Goal: Task Accomplishment & Management: Use online tool/utility

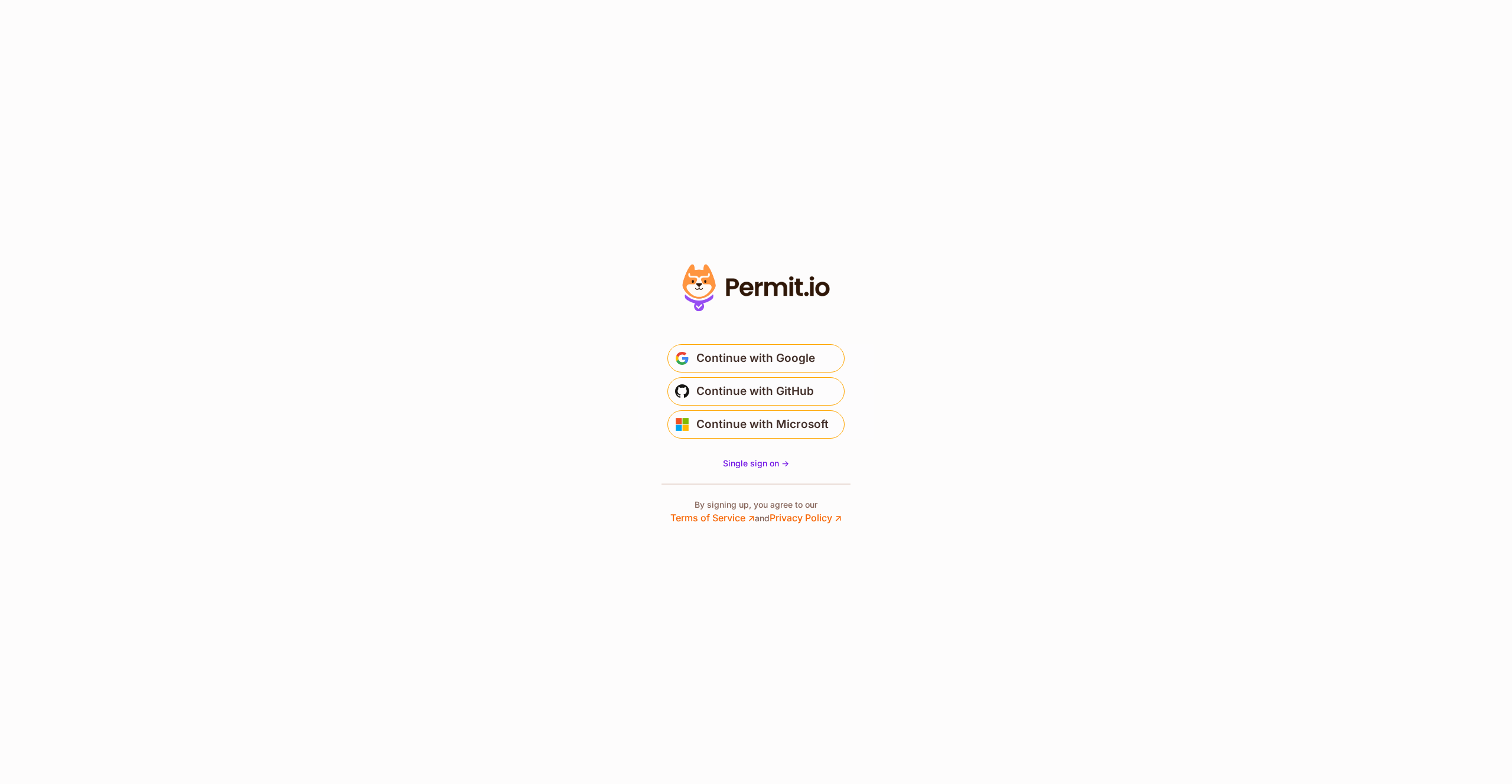
click at [753, 340] on main "Welcome Log in to prod-permit-io to continue to Permit.io. * Email is not valid…" at bounding box center [756, 387] width 237 height 114
click at [750, 347] on button "Continue with Google" at bounding box center [756, 358] width 177 height 28
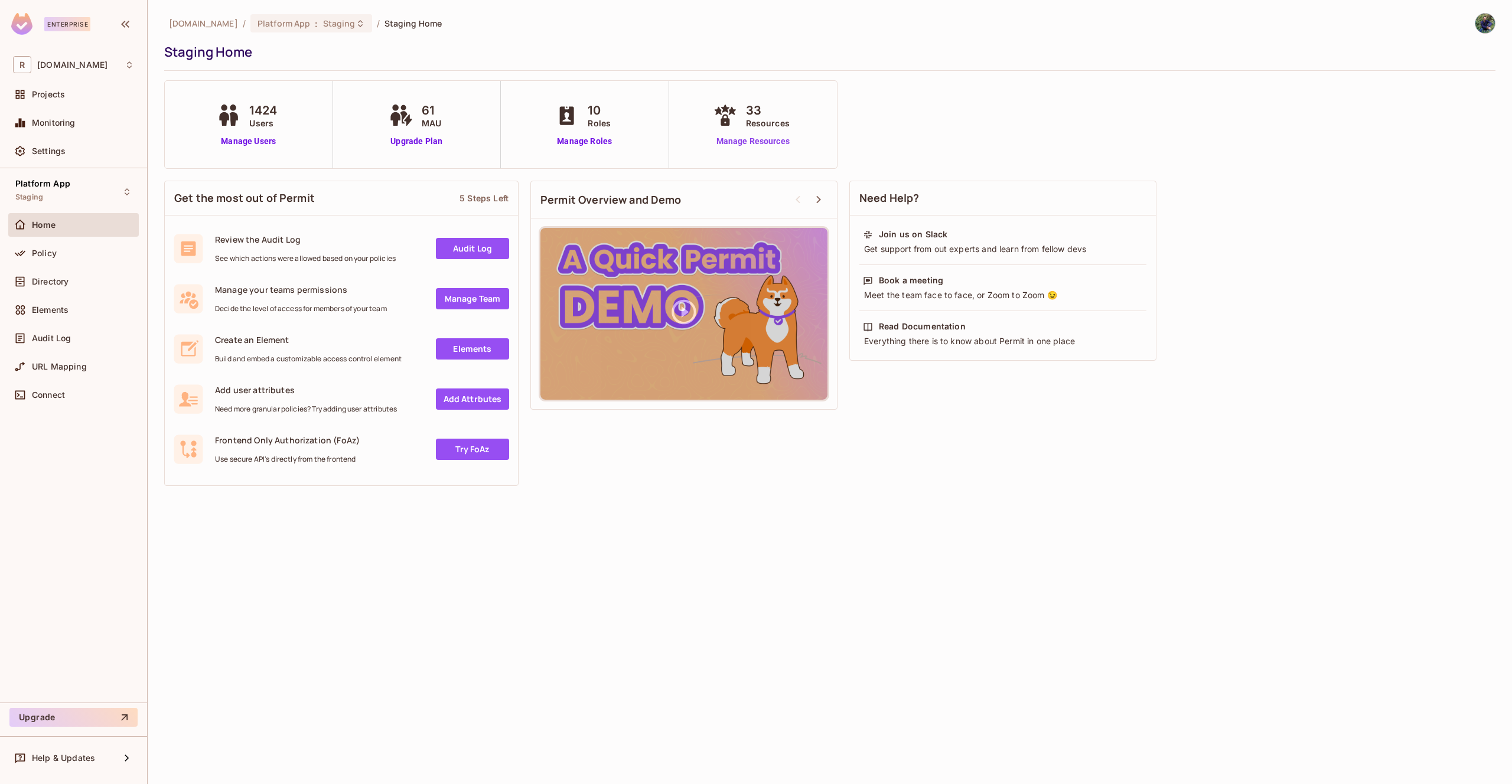
click at [746, 136] on link "Manage Resources" at bounding box center [753, 141] width 85 height 13
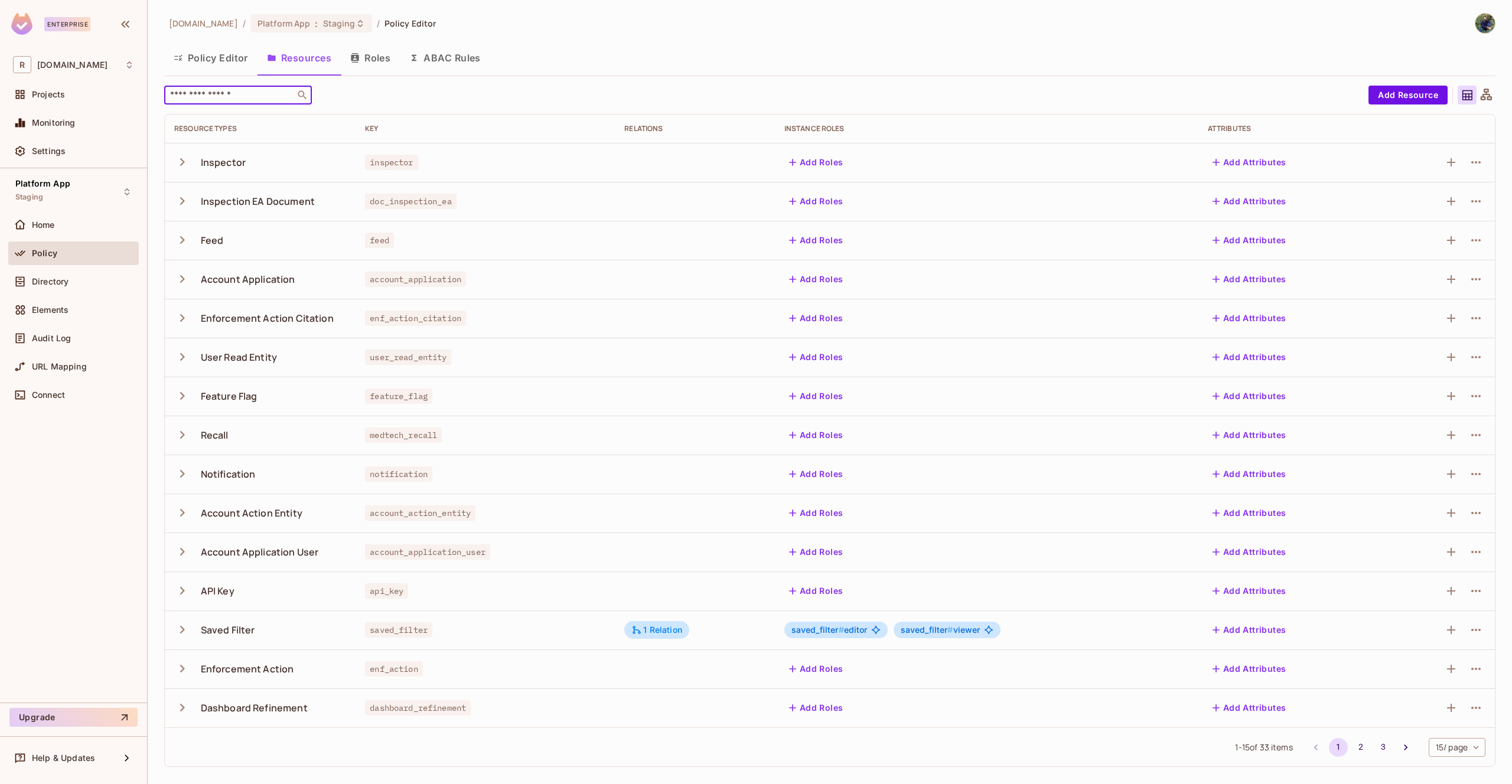
click at [222, 94] on input "text" at bounding box center [230, 95] width 124 height 12
paste input "**********"
type input "**********"
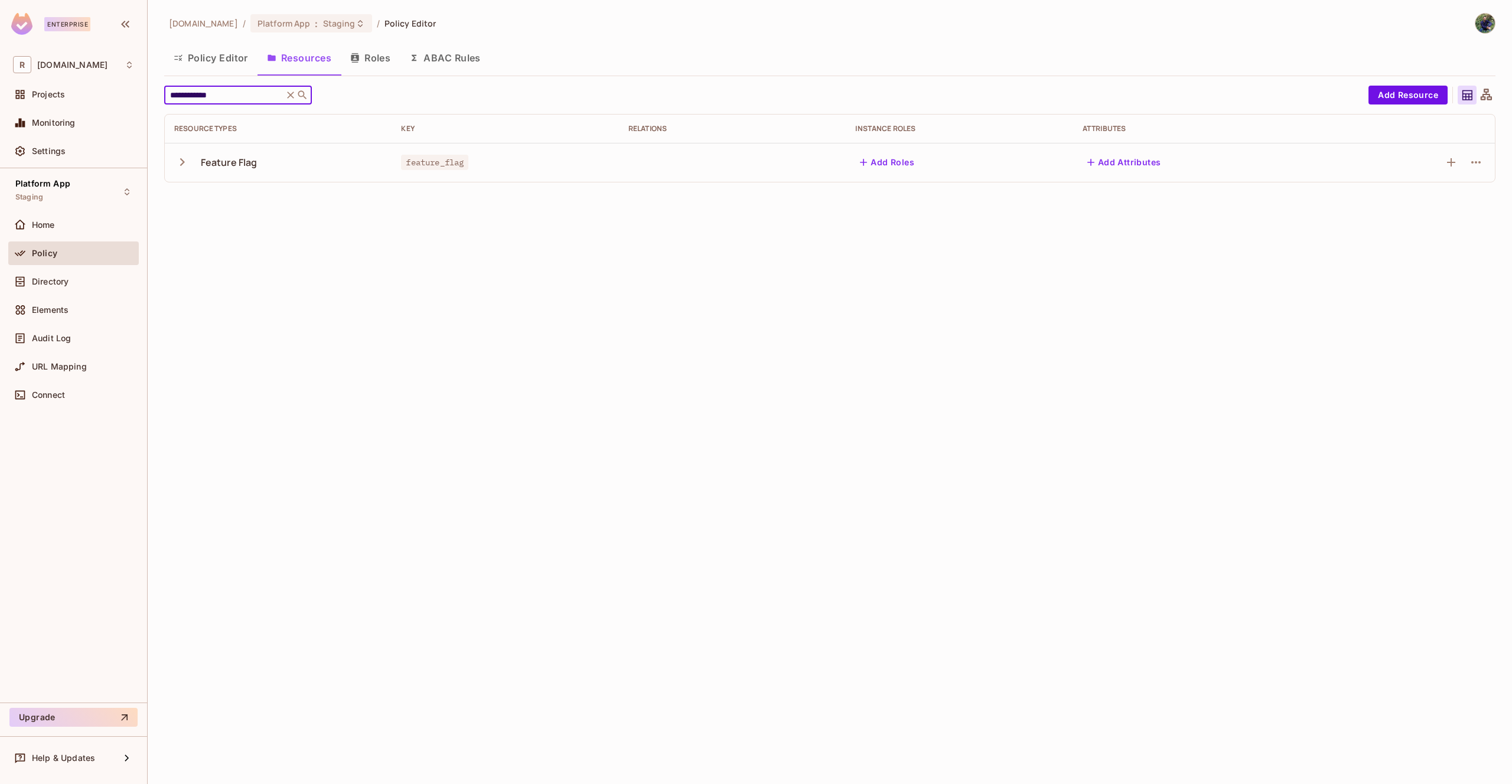
type input "**********"
click at [214, 161] on div "Feature Flag" at bounding box center [229, 162] width 57 height 13
click at [199, 168] on div "Feature Flag" at bounding box center [278, 162] width 208 height 25
click at [193, 166] on button "button" at bounding box center [184, 162] width 21 height 25
click at [462, 317] on div "**********" at bounding box center [830, 392] width 1364 height 784
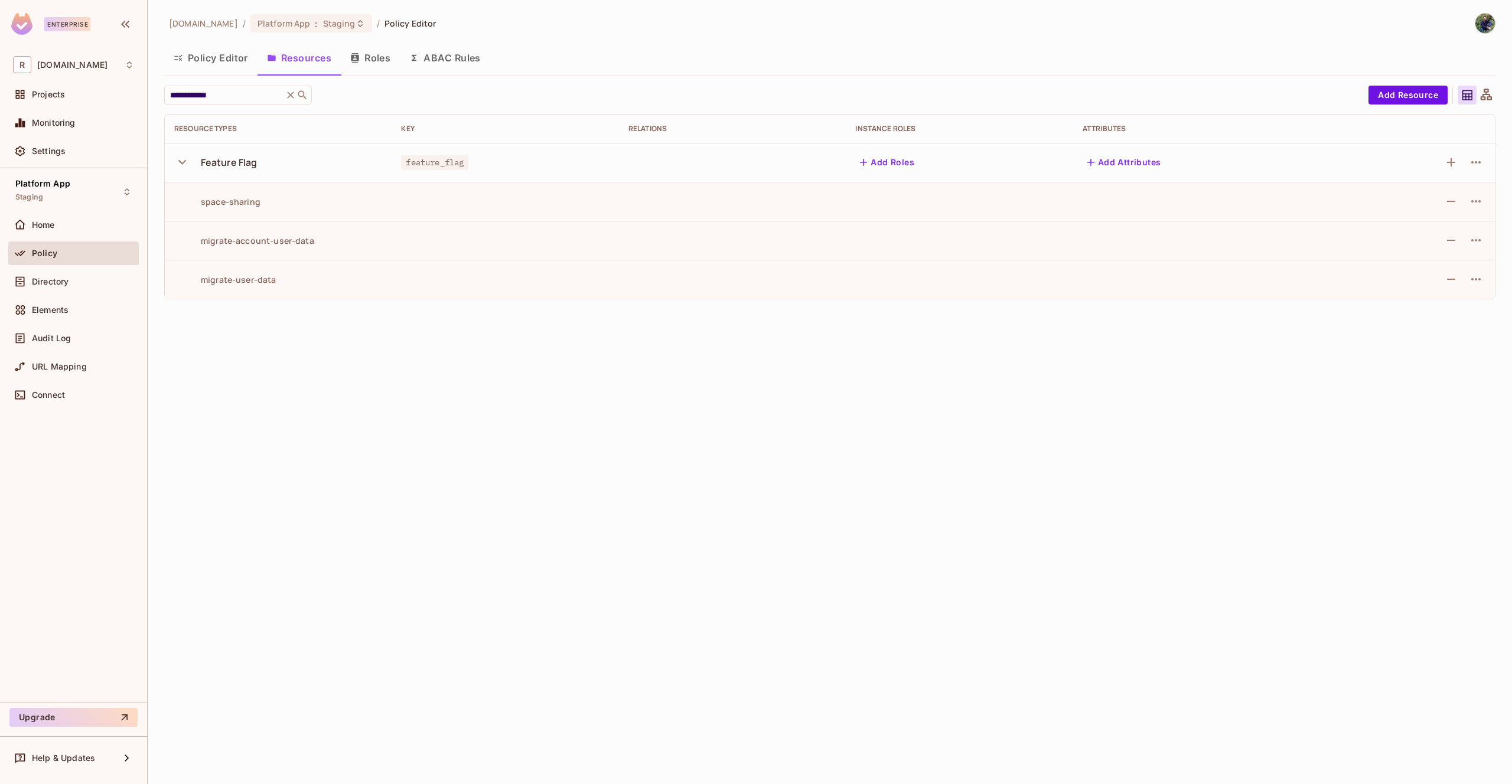
click at [441, 534] on div "**********" at bounding box center [830, 392] width 1364 height 784
click at [285, 23] on span "Platform App" at bounding box center [284, 23] width 53 height 11
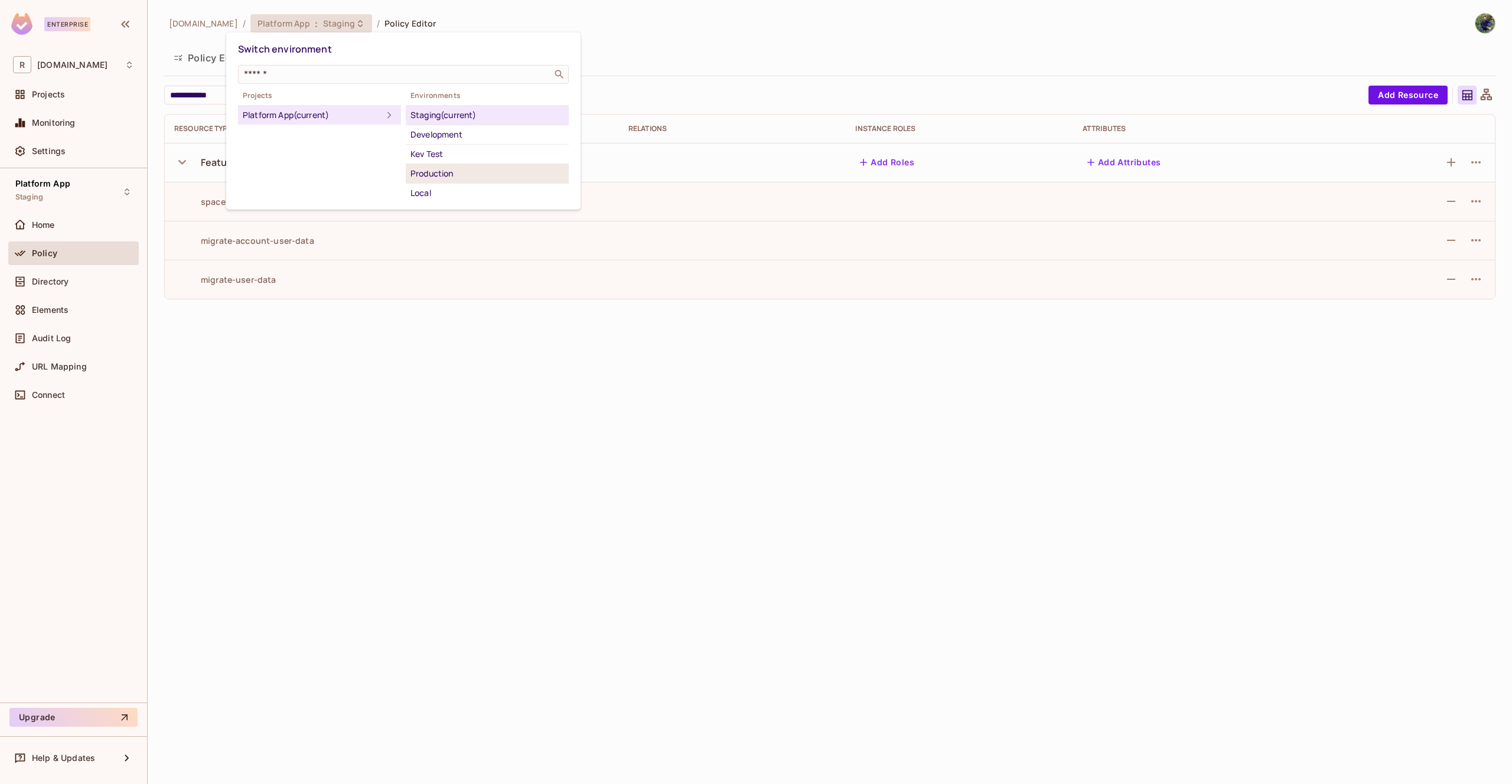
click at [445, 170] on div "Production" at bounding box center [487, 173] width 154 height 14
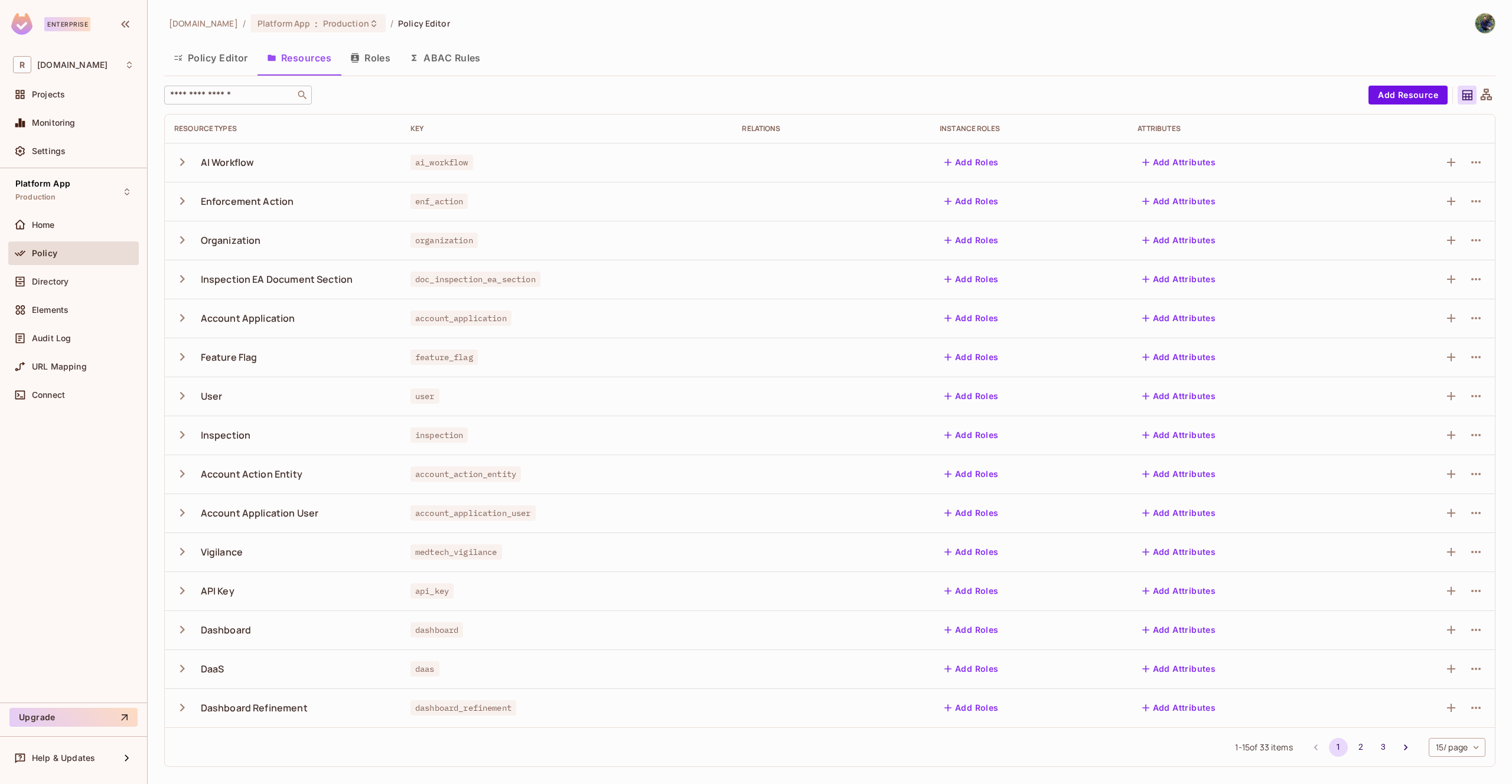
click at [263, 98] on input "text" at bounding box center [230, 95] width 124 height 12
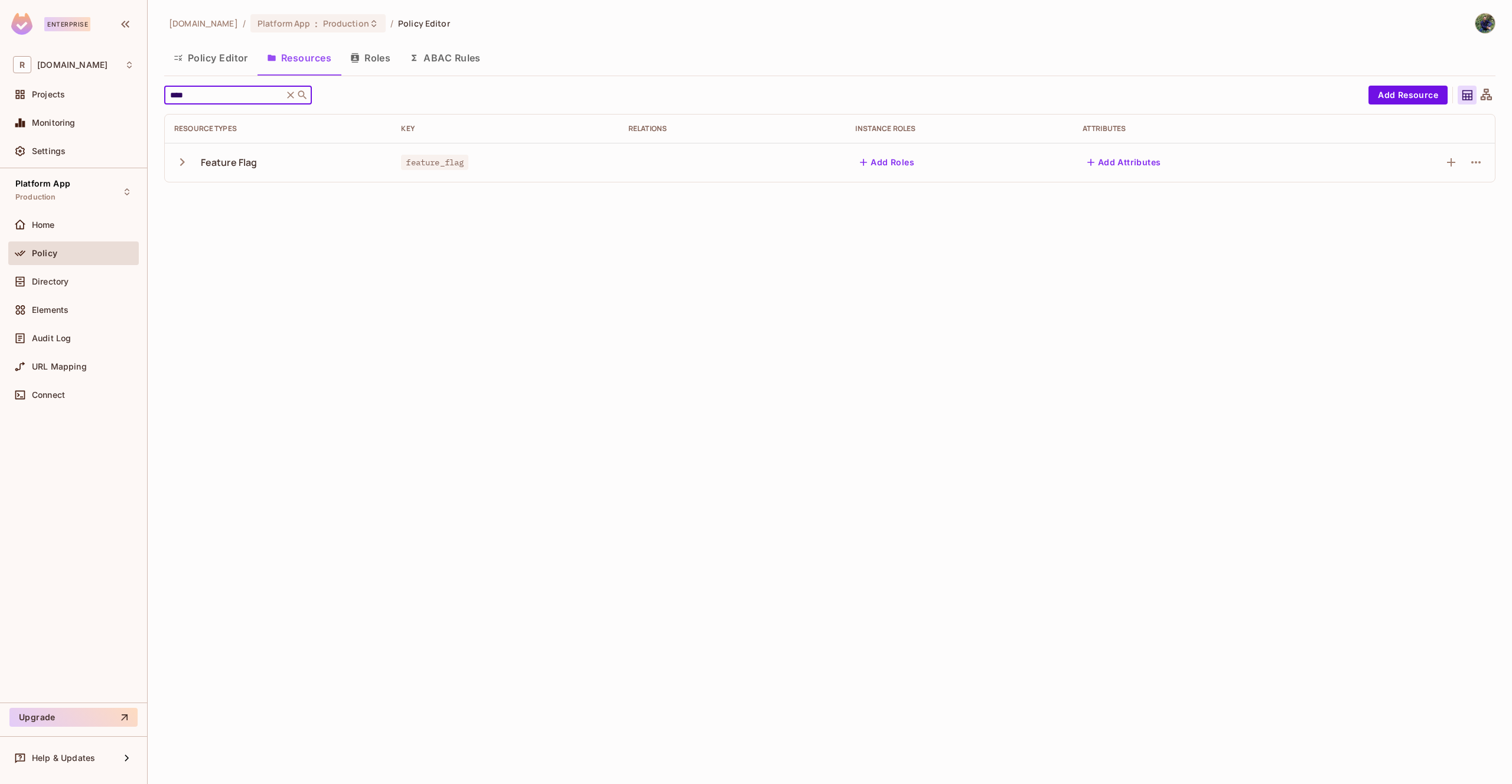
type input "****"
click at [234, 166] on div "Feature Flag" at bounding box center [229, 162] width 57 height 13
click at [182, 166] on icon "button" at bounding box center [182, 162] width 16 height 16
click at [485, 443] on div "redica.com / Platform App : Production / Policy Editor Policy Editor Resources …" at bounding box center [830, 392] width 1364 height 784
click at [306, 31] on div "Platform App : Production" at bounding box center [318, 23] width 135 height 18
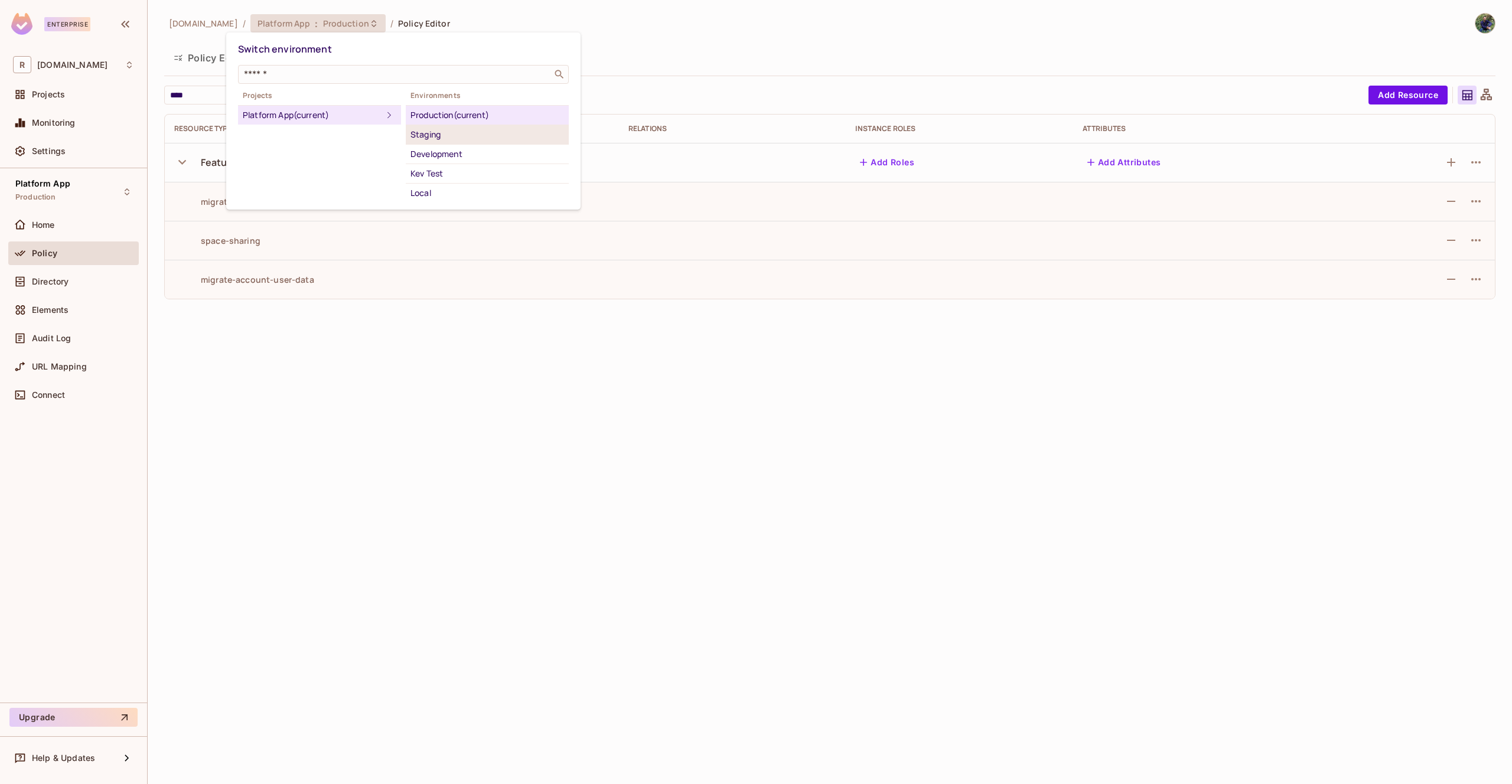
click at [435, 136] on div "Staging" at bounding box center [487, 134] width 154 height 14
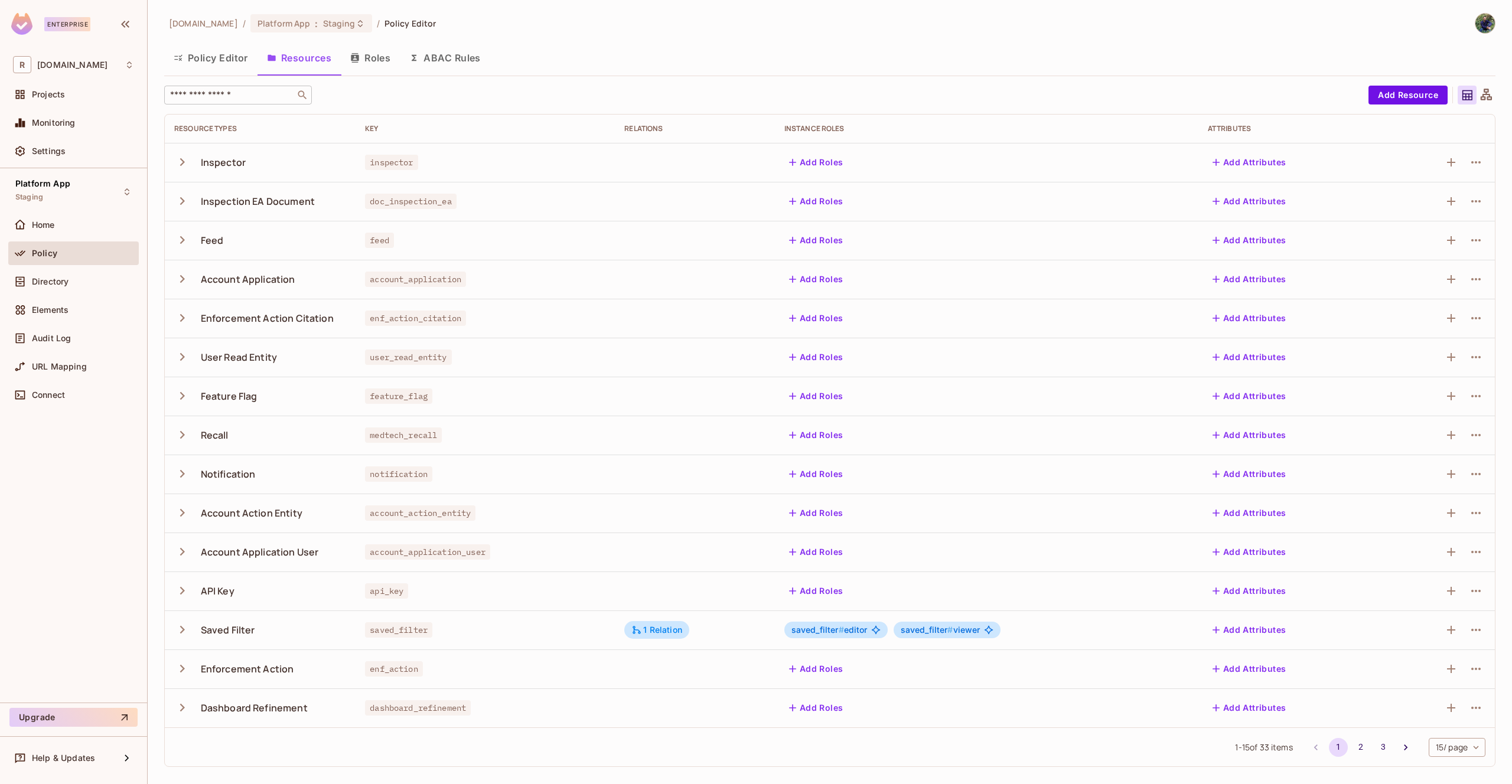
drag, startPoint x: 274, startPoint y: 99, endPoint x: 273, endPoint y: 91, distance: 8.1
click at [274, 99] on input "text" at bounding box center [230, 95] width 124 height 12
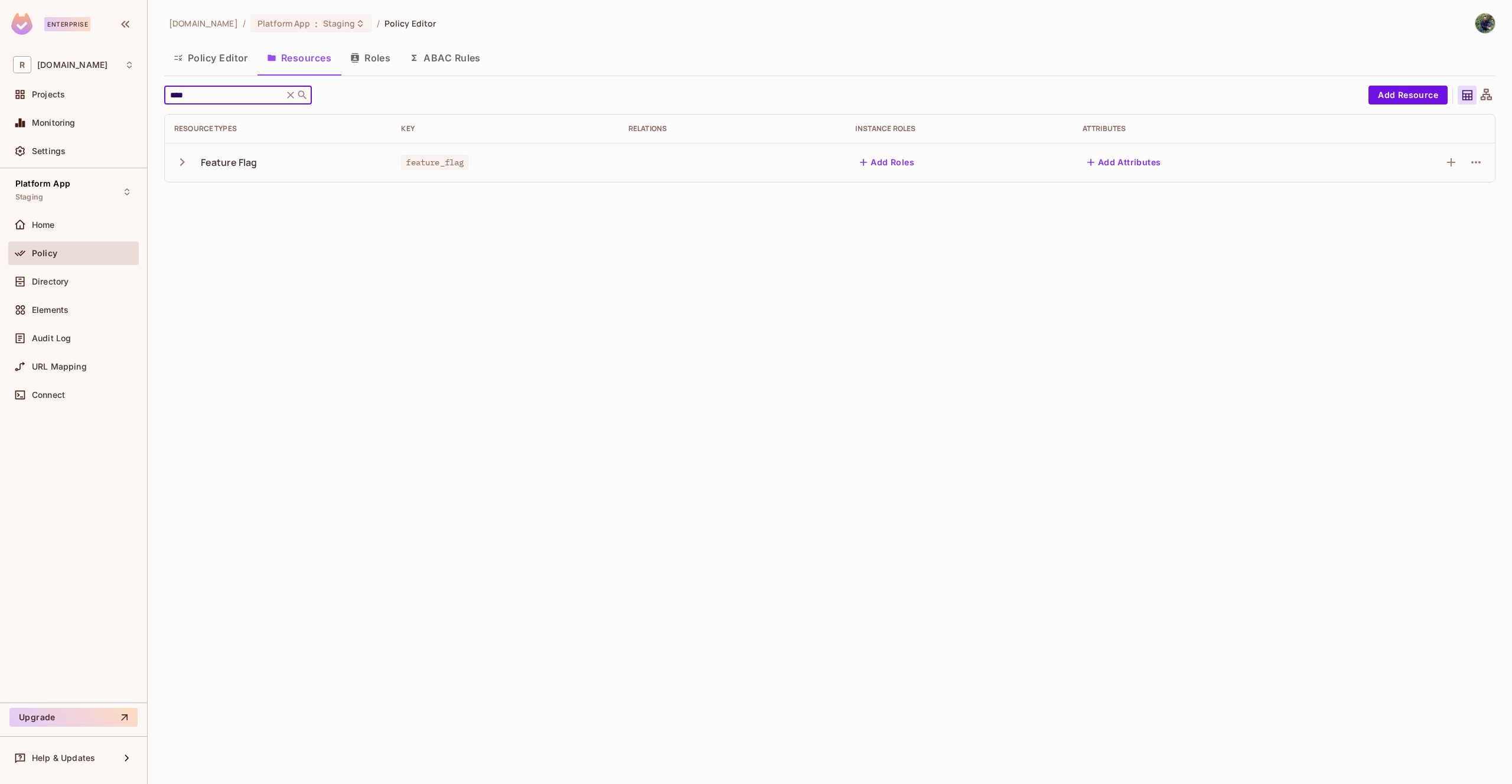
type input "****"
click at [216, 168] on div "Feature Flag" at bounding box center [229, 162] width 57 height 13
click at [178, 166] on icon "button" at bounding box center [182, 162] width 16 height 16
click at [444, 381] on div "redica.com / Platform App : Staging / Policy Editor Policy Editor Resources Rol…" at bounding box center [830, 392] width 1364 height 784
click at [1477, 278] on icon "button" at bounding box center [1476, 279] width 14 height 14
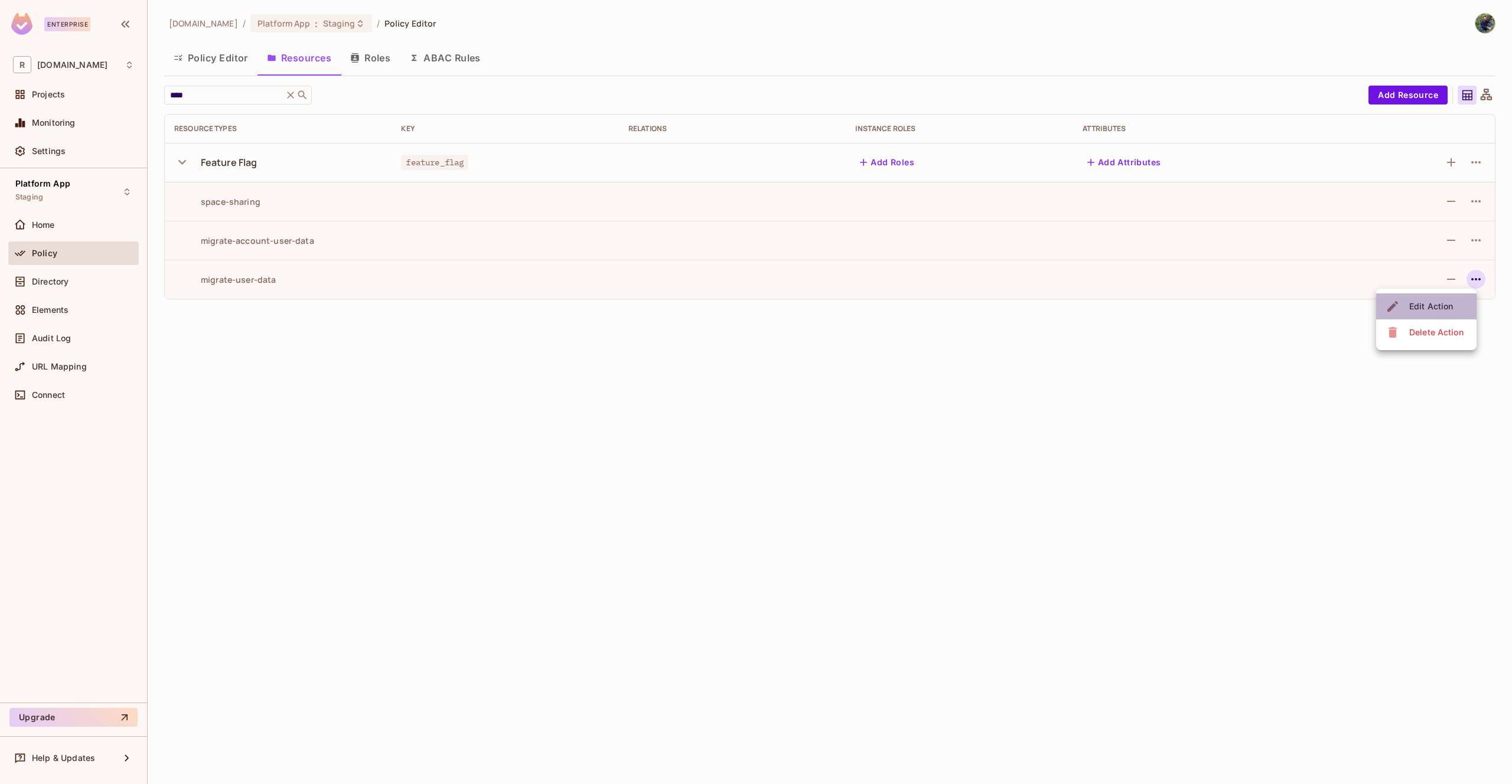
click at [1429, 302] on div "Edit Action" at bounding box center [1430, 307] width 43 height 12
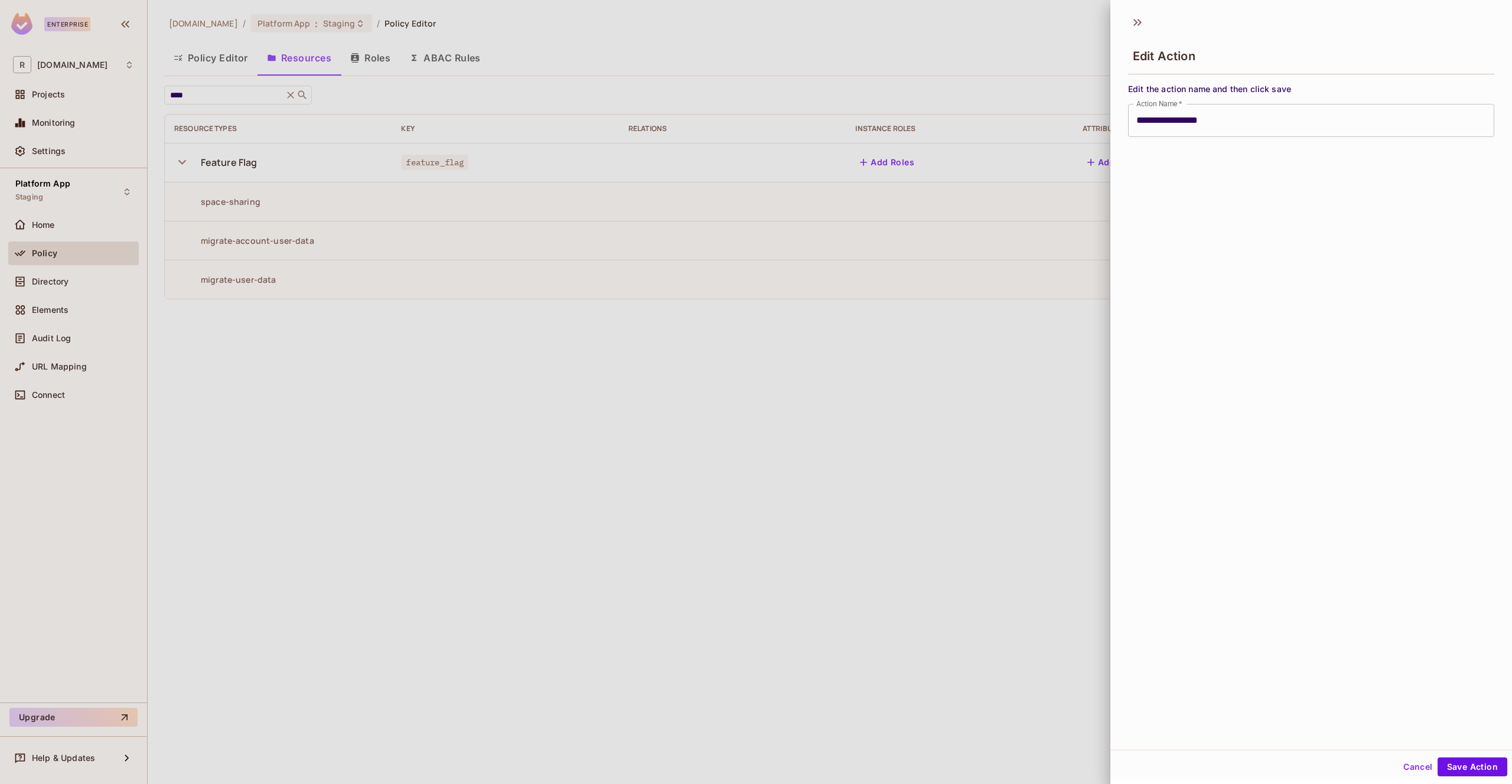
drag, startPoint x: 1010, startPoint y: 415, endPoint x: 1003, endPoint y: 411, distance: 8.1
click at [1009, 415] on div at bounding box center [756, 392] width 1512 height 784
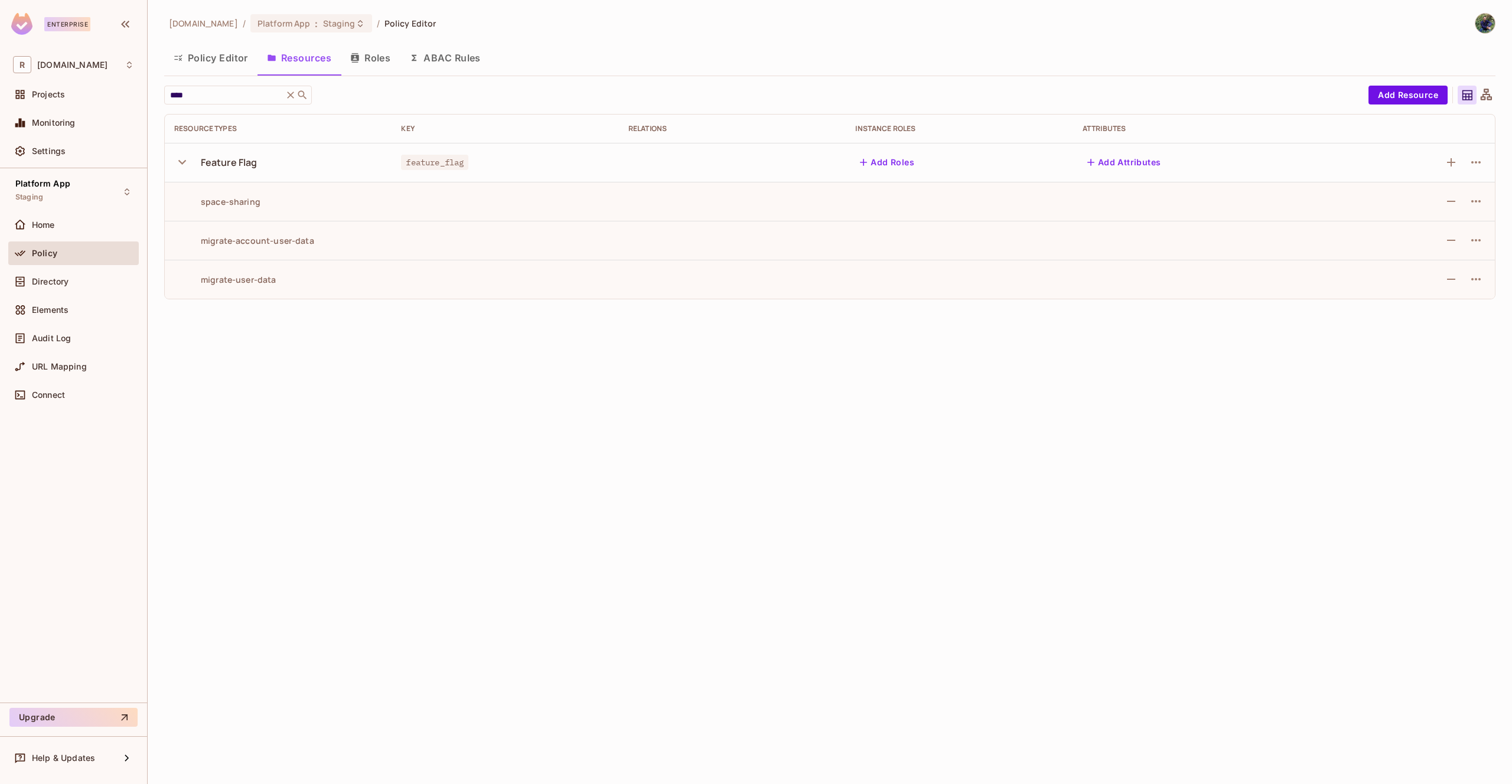
click at [234, 59] on button "Policy Editor" at bounding box center [211, 58] width 94 height 29
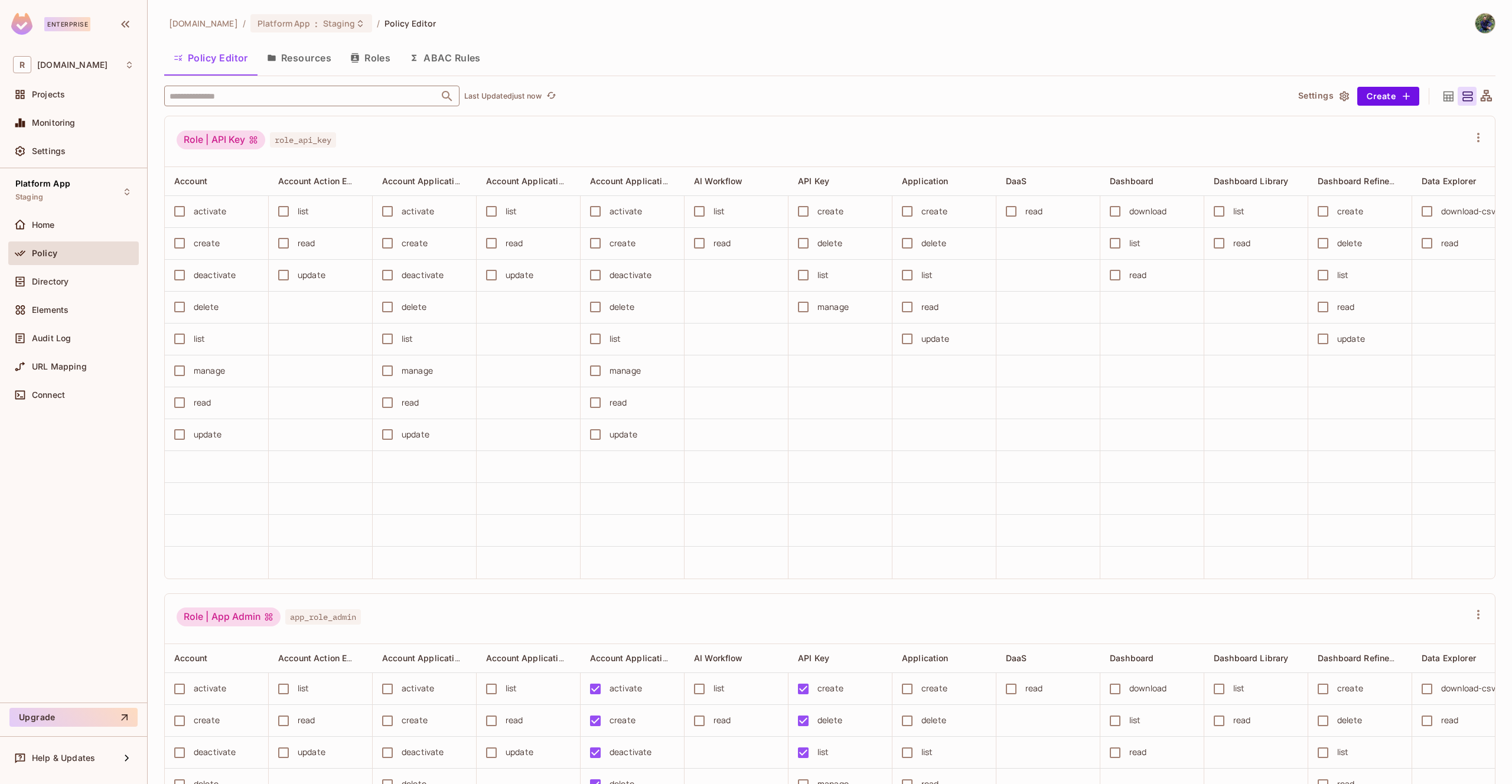
click at [241, 104] on input "text" at bounding box center [301, 95] width 270 height 21
type input "****"
click at [251, 156] on li "Feature Flag feature_flag" at bounding box center [312, 155] width 295 height 21
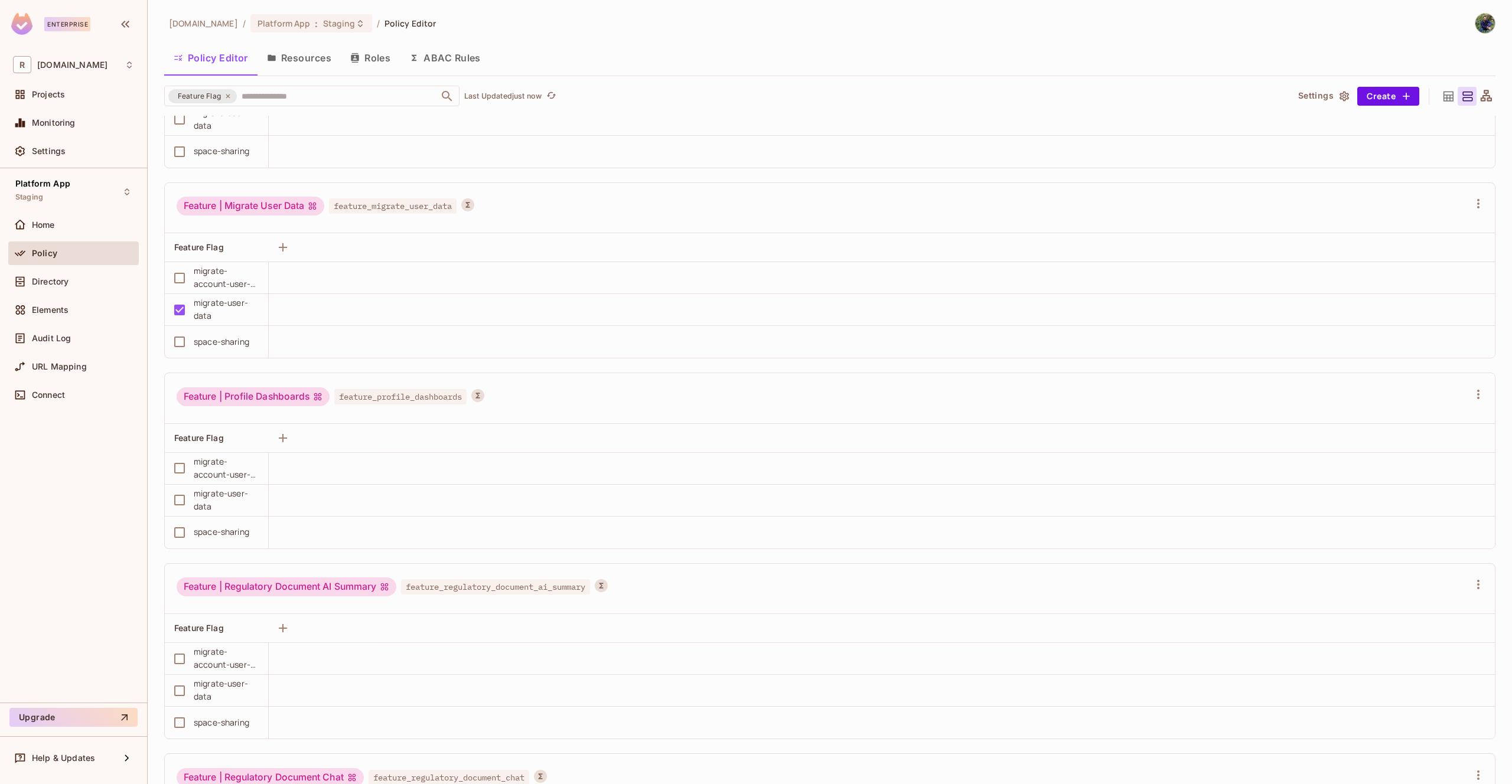
scroll to position [2116, 0]
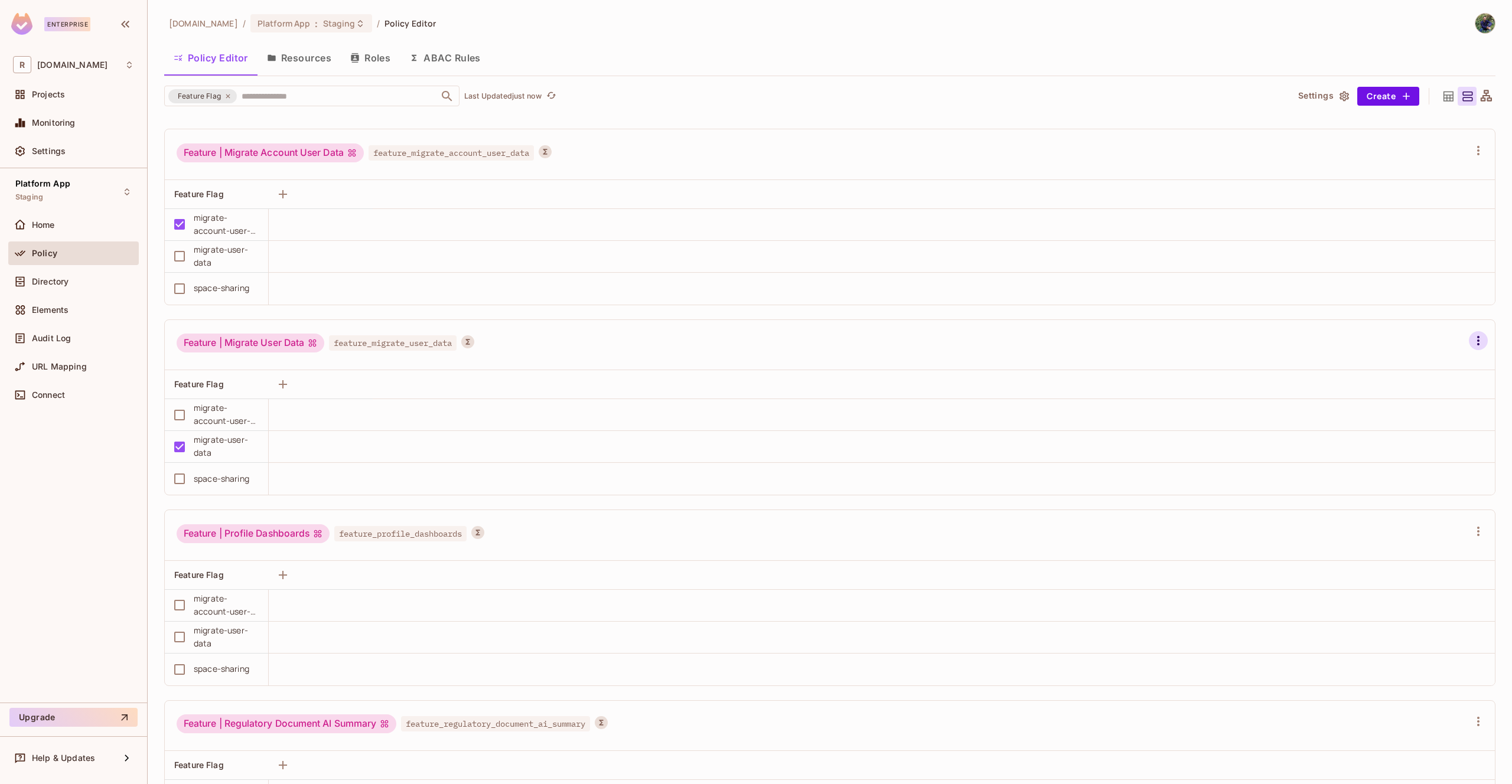
click at [1471, 341] on icon "button" at bounding box center [1478, 341] width 14 height 14
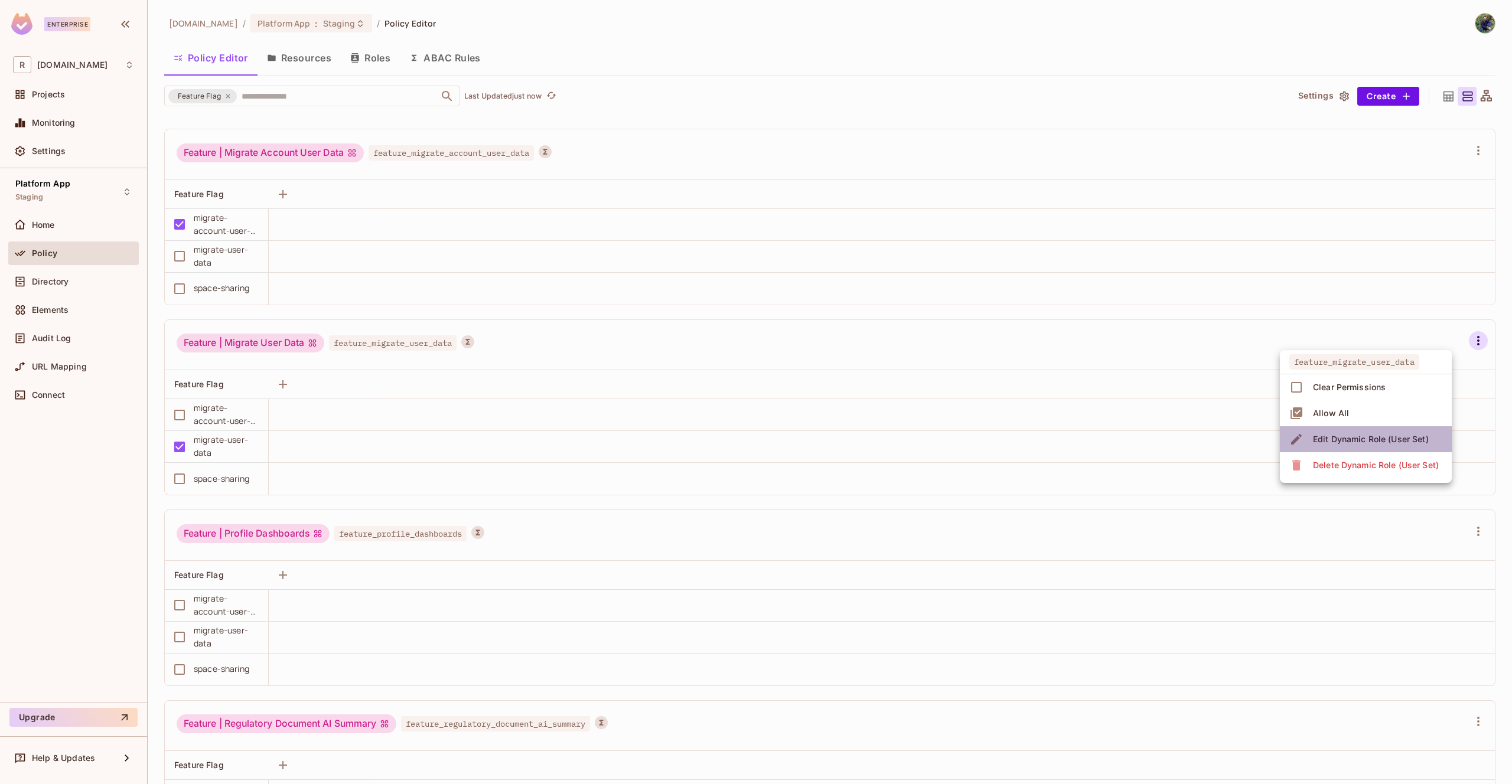
click at [1326, 441] on div "Edit Dynamic Role (User Set)" at bounding box center [1370, 439] width 116 height 12
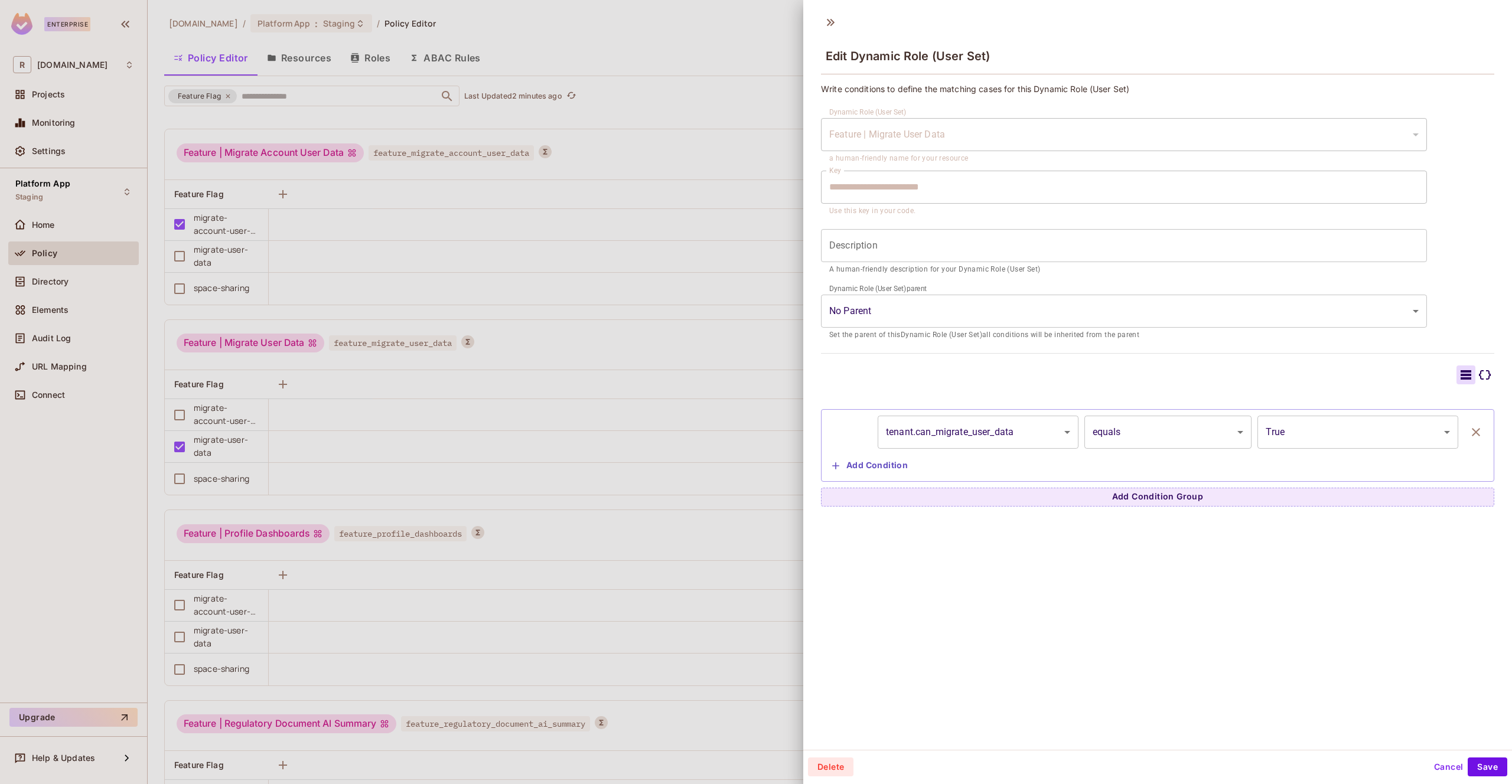
click at [654, 411] on div at bounding box center [756, 392] width 1512 height 784
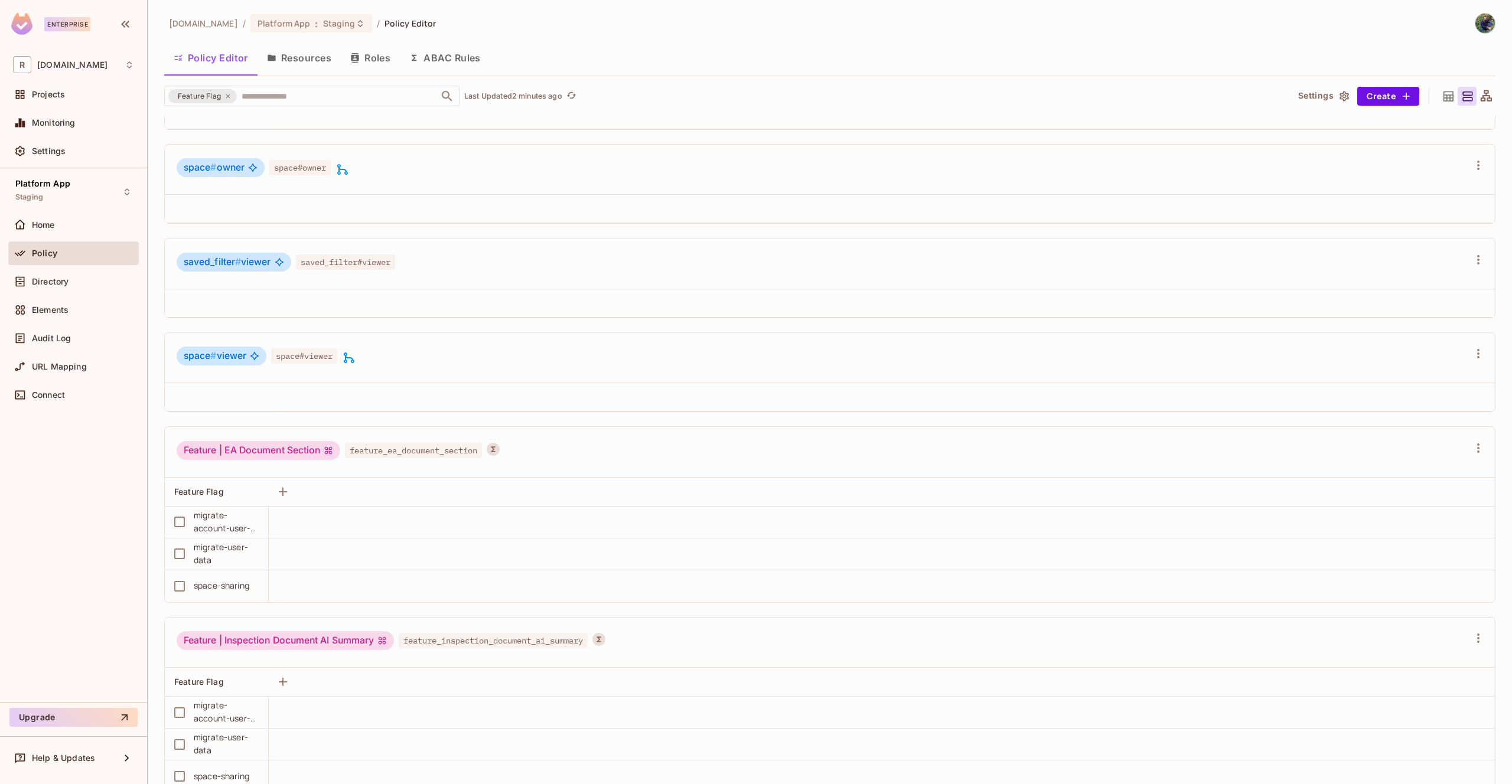
scroll to position [782, 0]
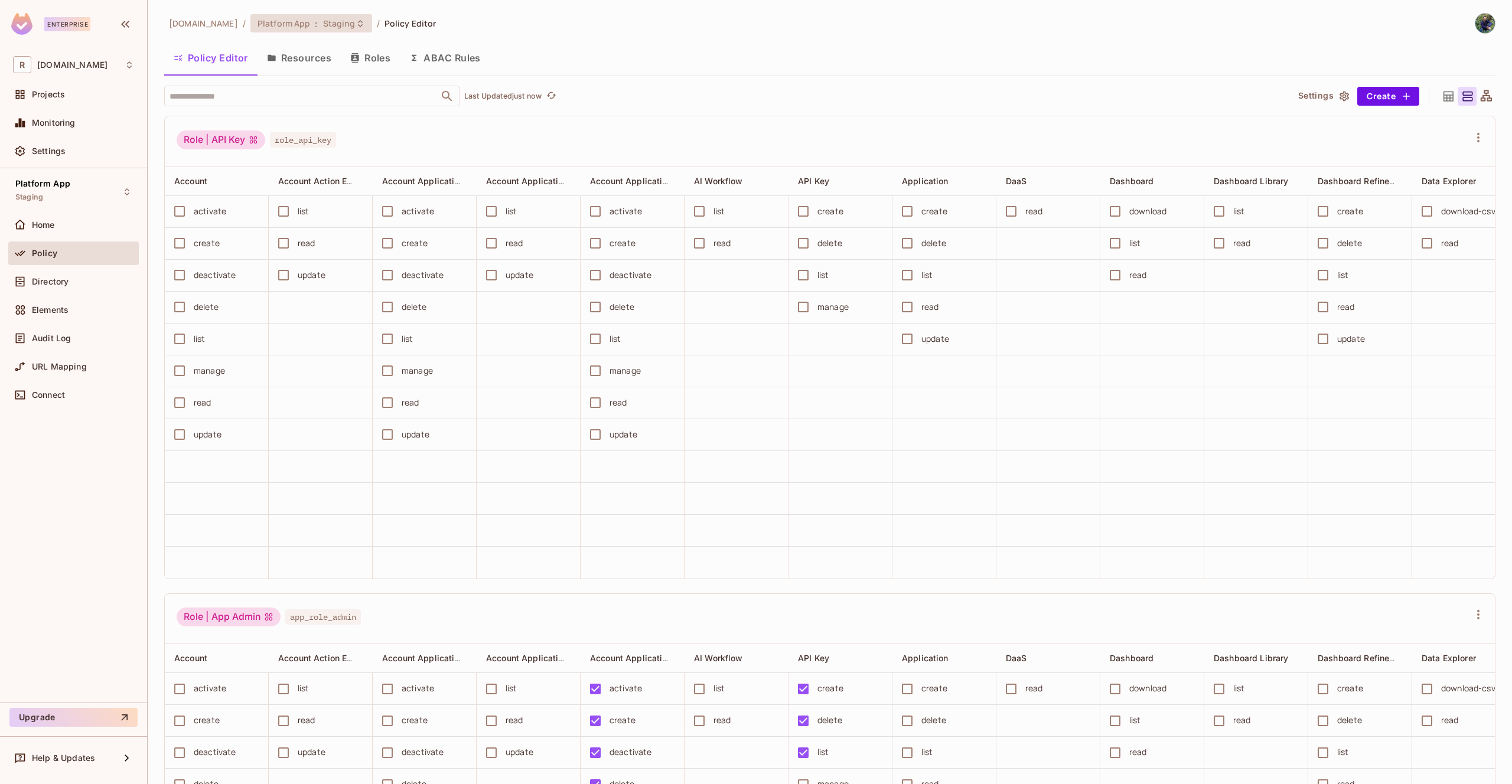
click at [323, 22] on span "Staging" at bounding box center [339, 23] width 33 height 11
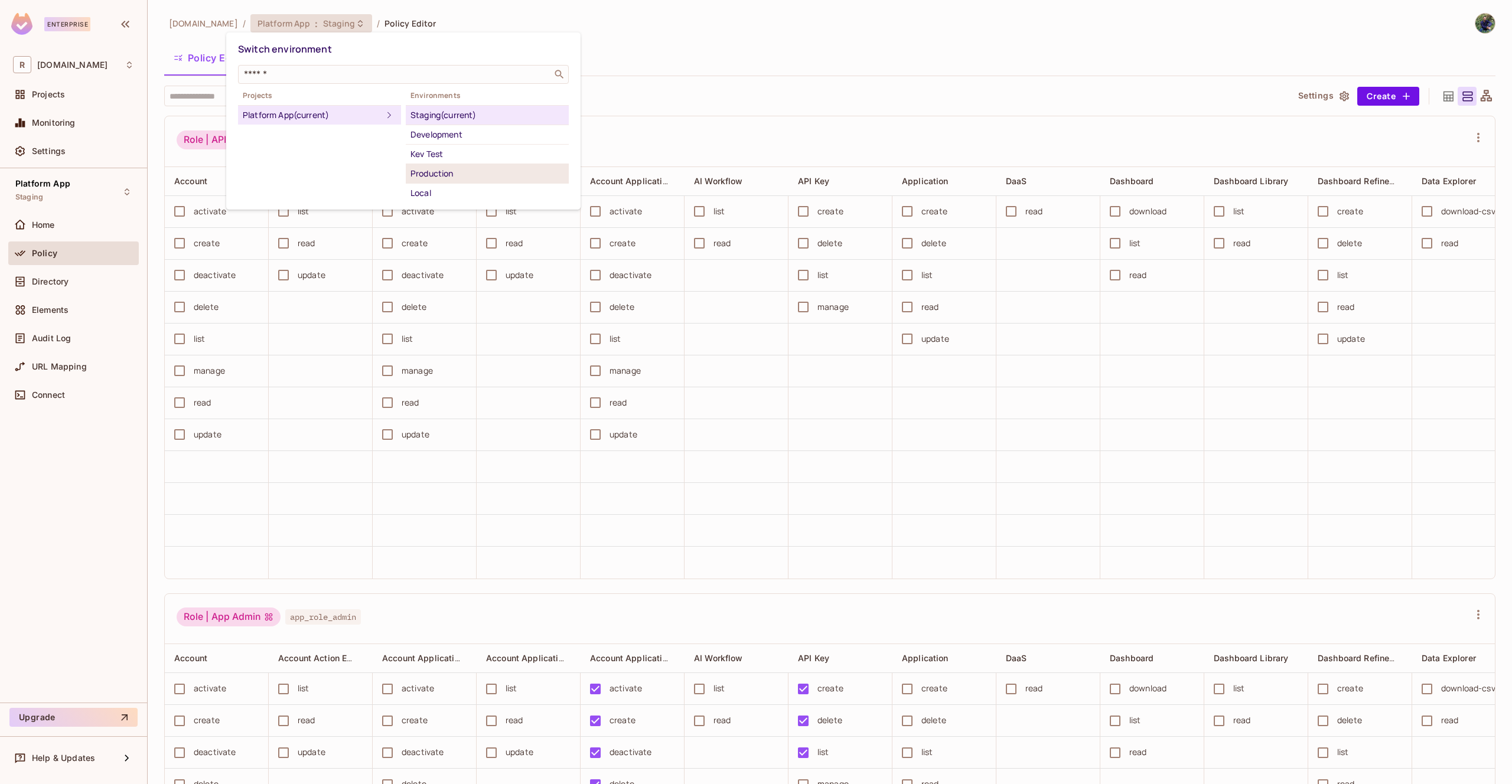
click at [441, 165] on li "Production" at bounding box center [487, 174] width 163 height 19
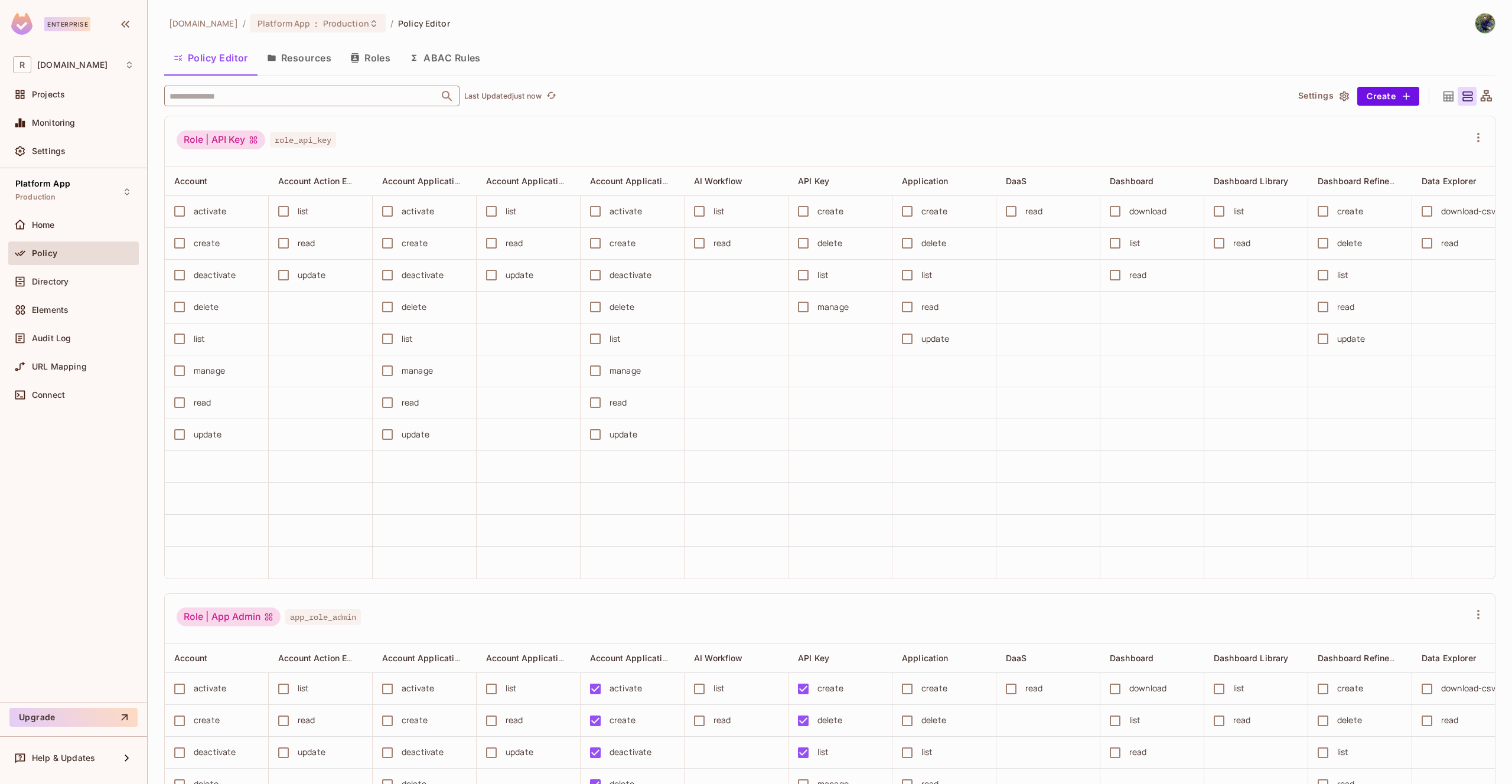
click at [283, 97] on input "text" at bounding box center [301, 95] width 270 height 21
type input "****"
click at [202, 150] on div "Feature Flag" at bounding box center [205, 154] width 53 height 14
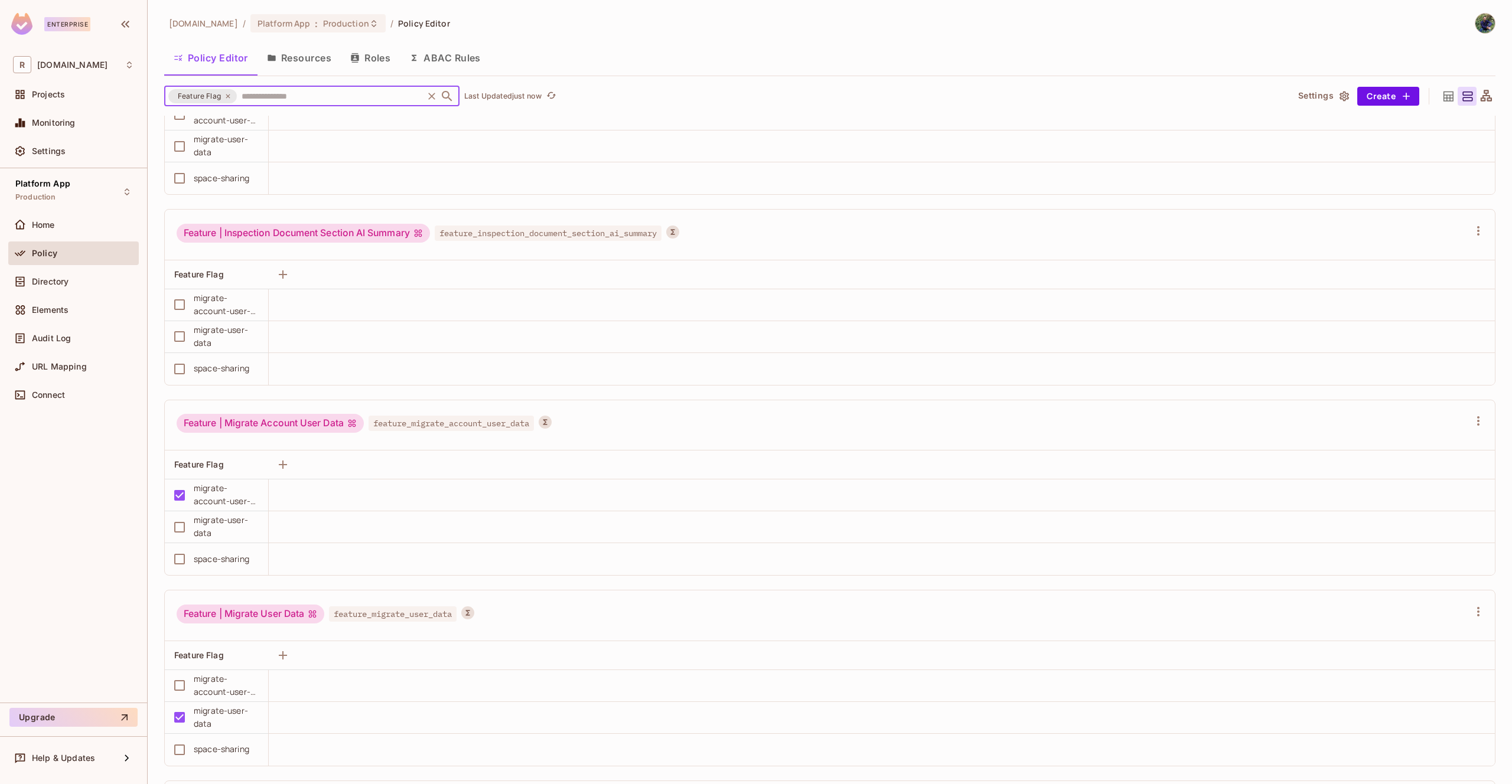
scroll to position [1902, 0]
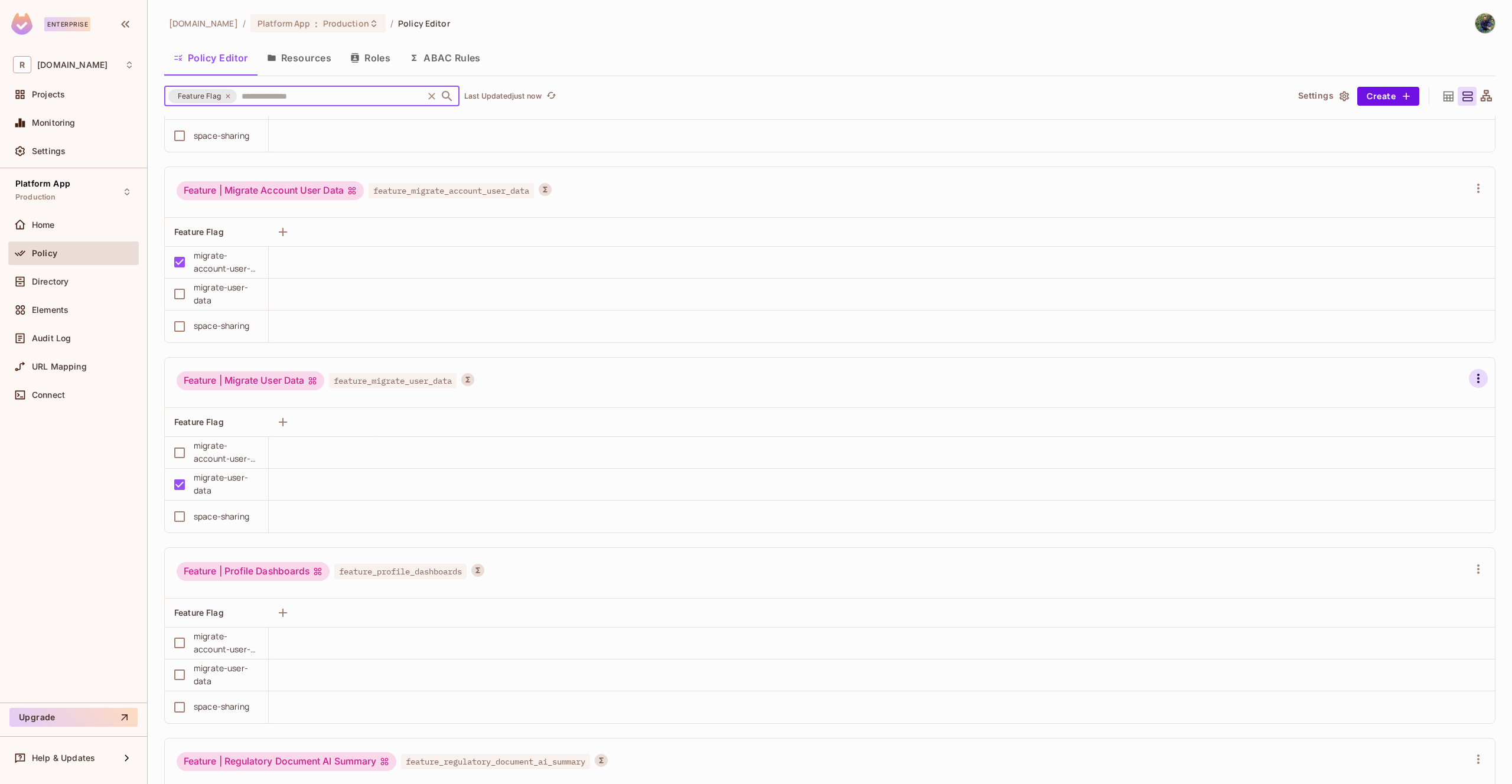
click at [1477, 382] on icon "button" at bounding box center [1479, 379] width 3 height 9
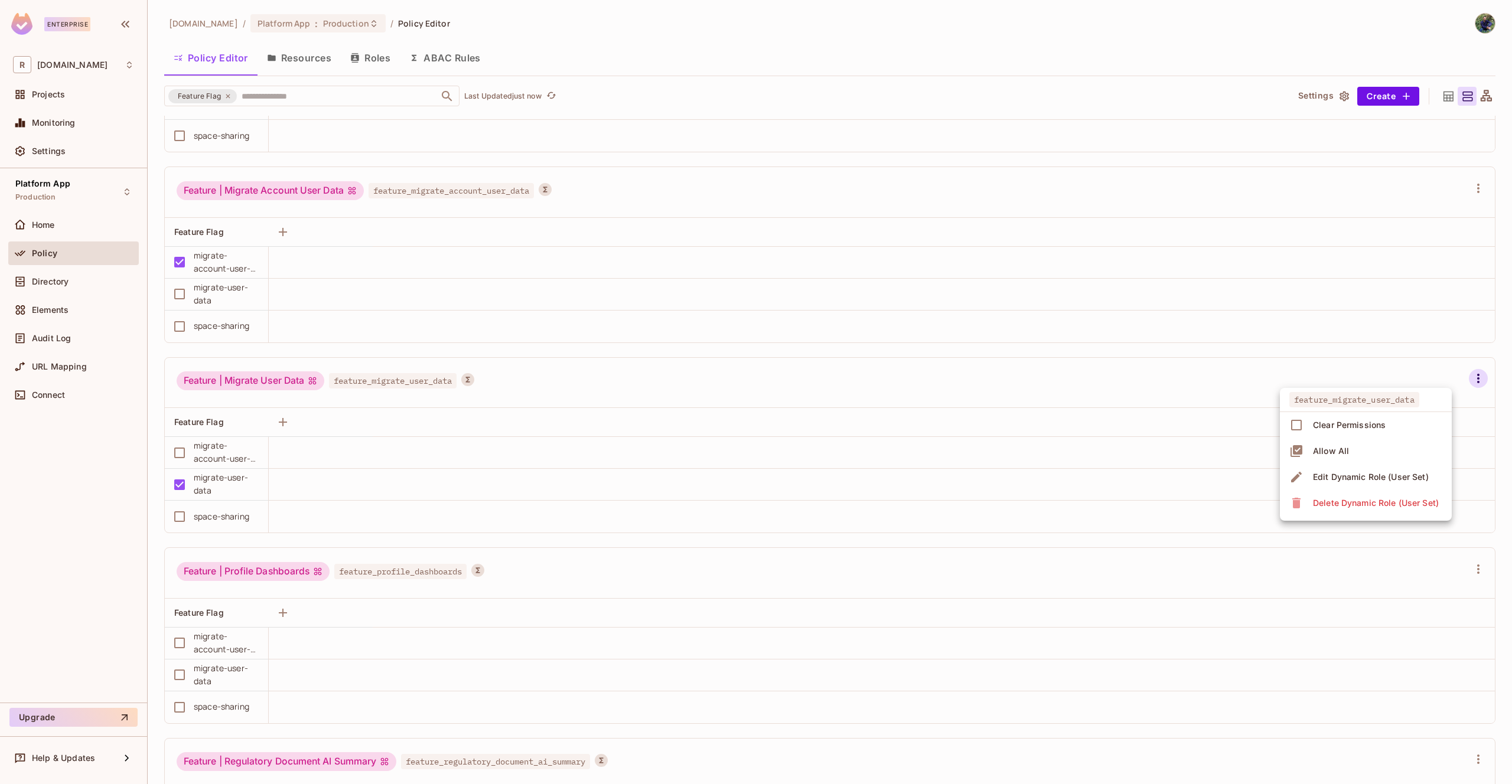
click at [1384, 479] on div "Edit Dynamic Role (User Set)" at bounding box center [1370, 477] width 116 height 12
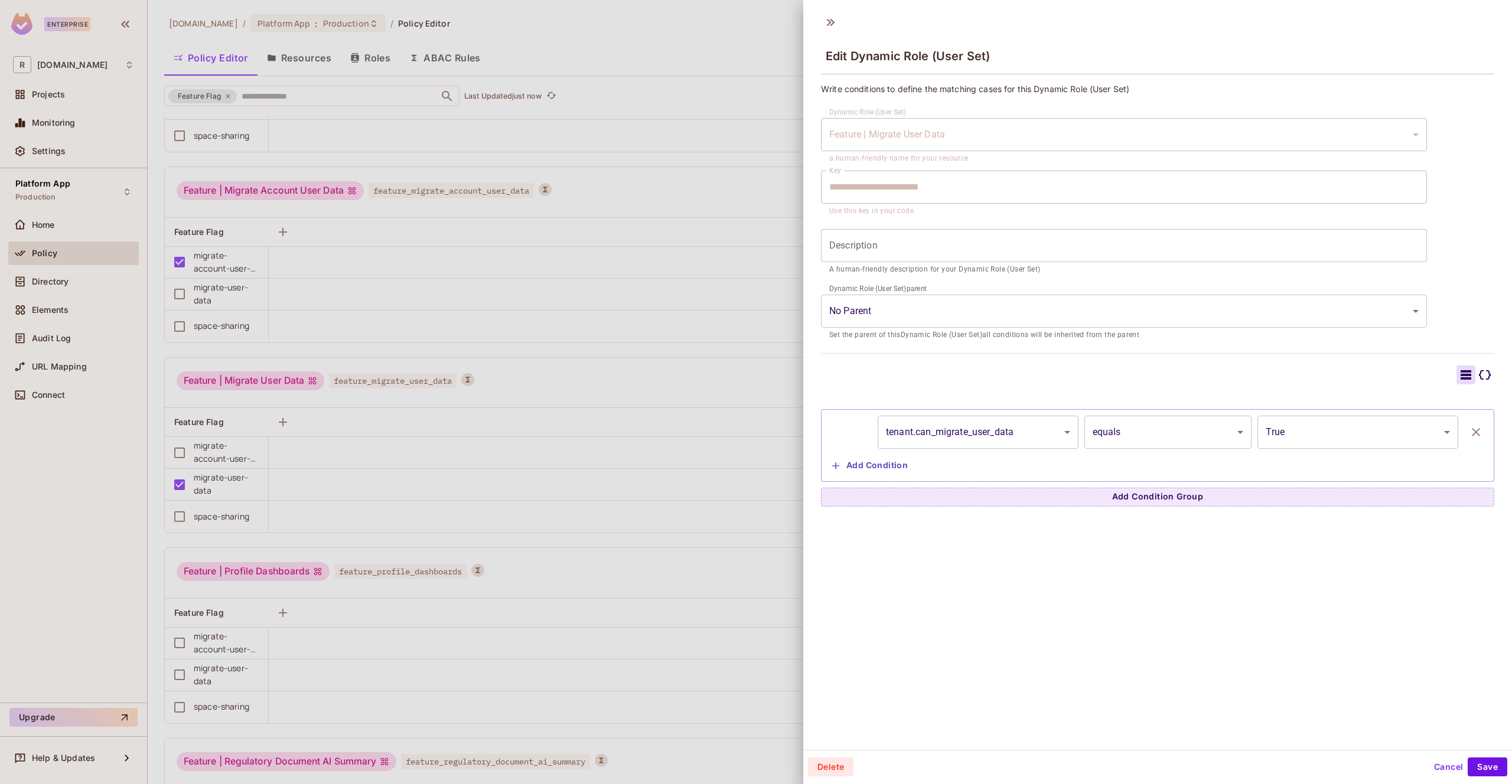
click at [481, 441] on div at bounding box center [756, 392] width 1512 height 784
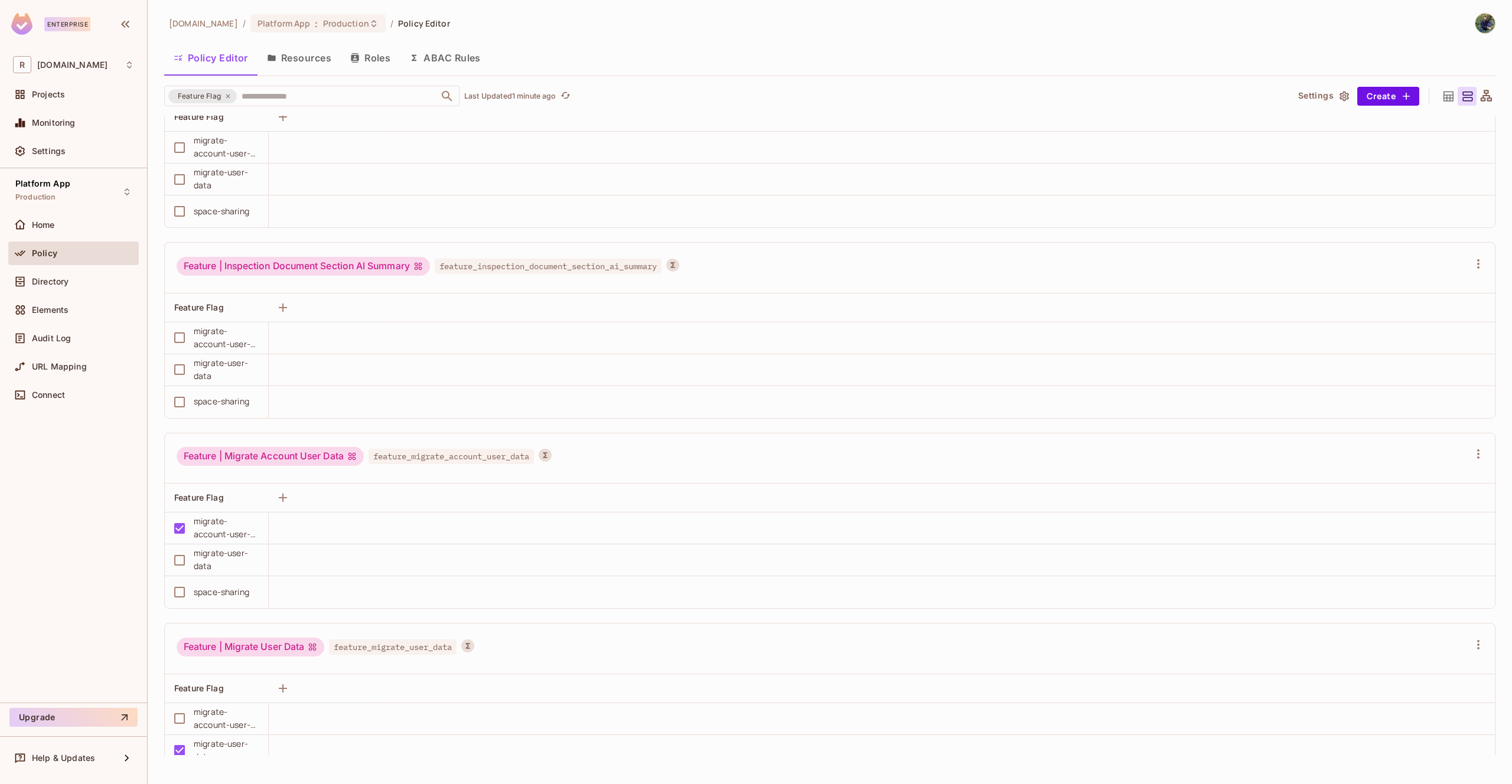
scroll to position [1026, 0]
